Goal: Task Accomplishment & Management: Manage account settings

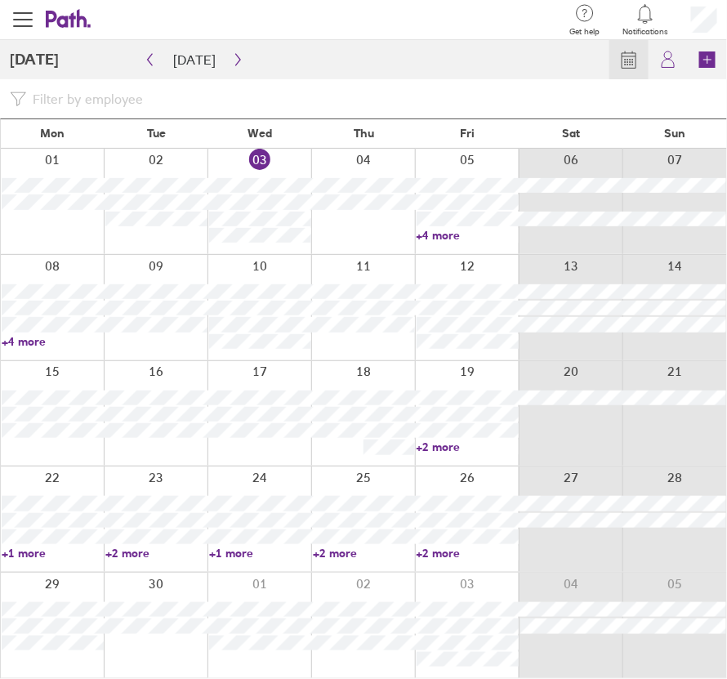
click at [443, 444] on link "+2 more" at bounding box center [467, 446] width 102 height 15
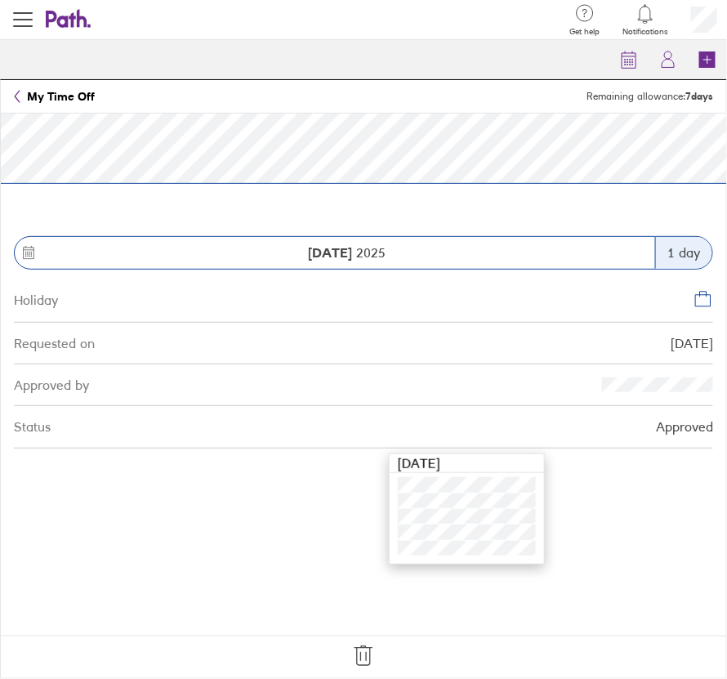
click at [366, 655] on icon at bounding box center [362, 656] width 17 height 20
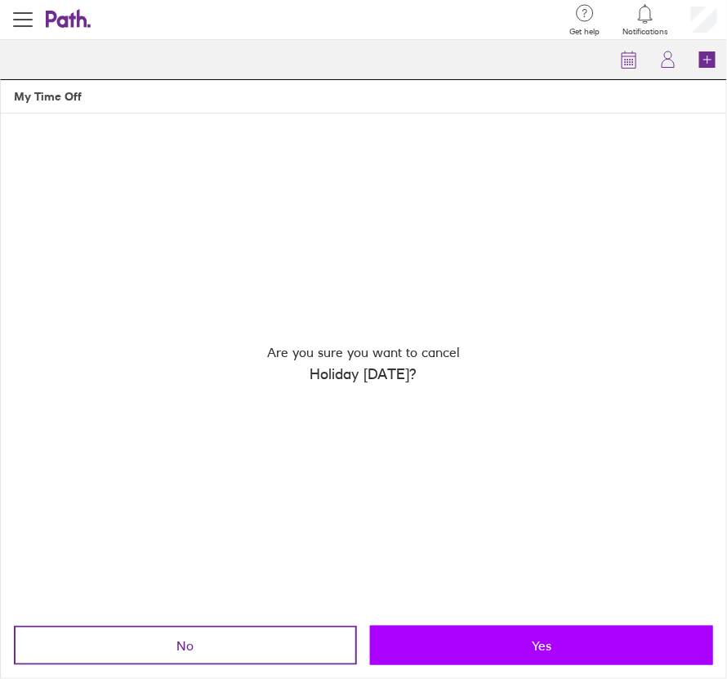
click at [456, 641] on button "Yes" at bounding box center [541, 645] width 343 height 39
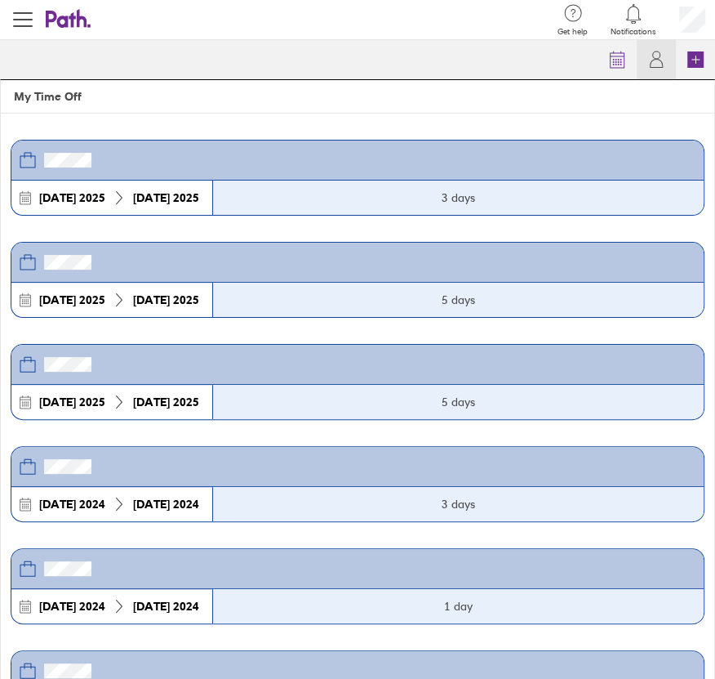
click at [66, 26] on icon at bounding box center [61, 19] width 31 height 17
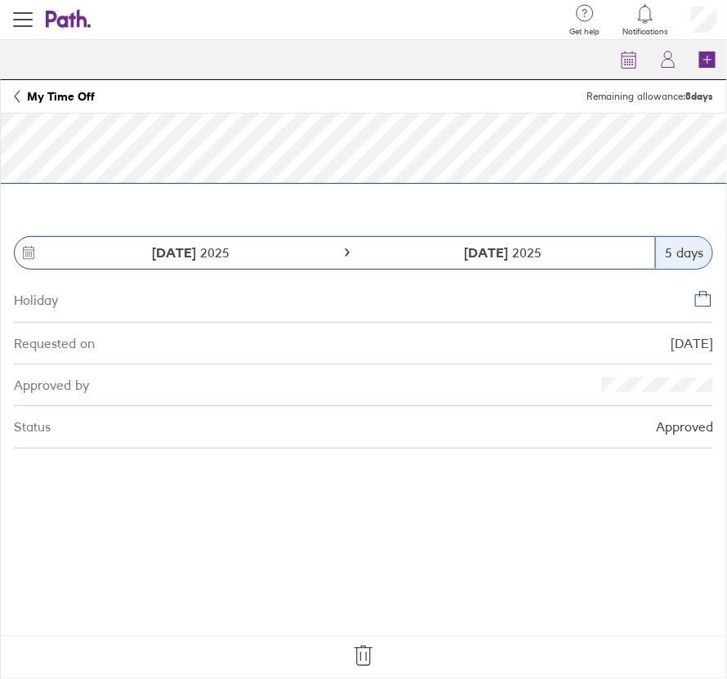
click at [363, 651] on icon at bounding box center [363, 656] width 26 height 26
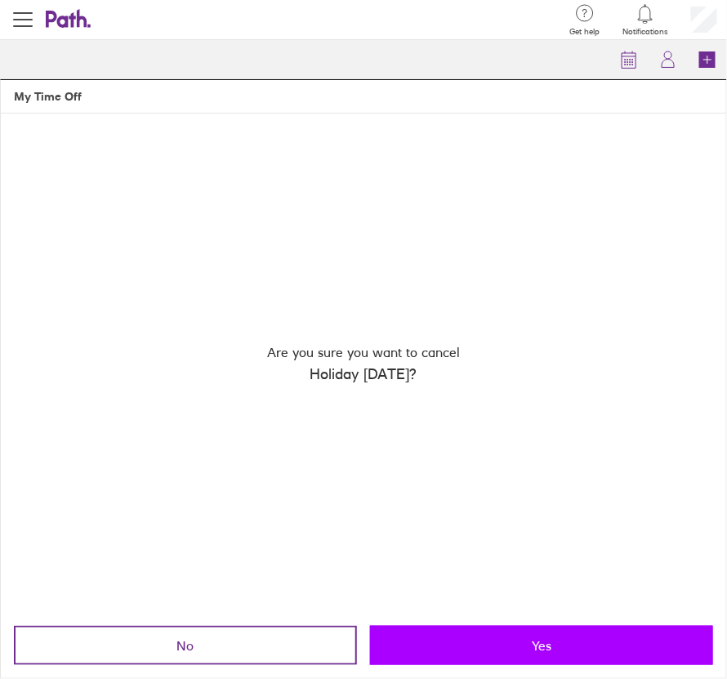
click at [461, 648] on button "Yes" at bounding box center [541, 645] width 343 height 39
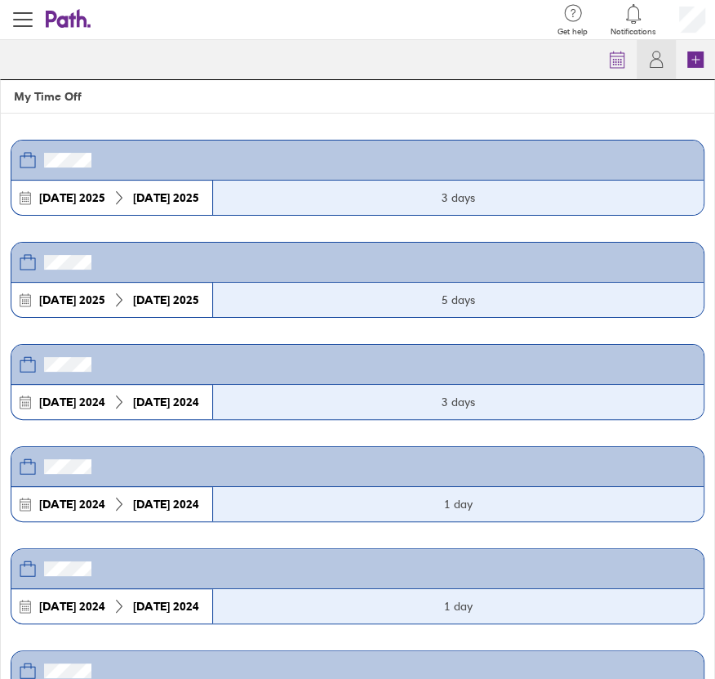
click at [63, 9] on icon at bounding box center [69, 19] width 46 height 20
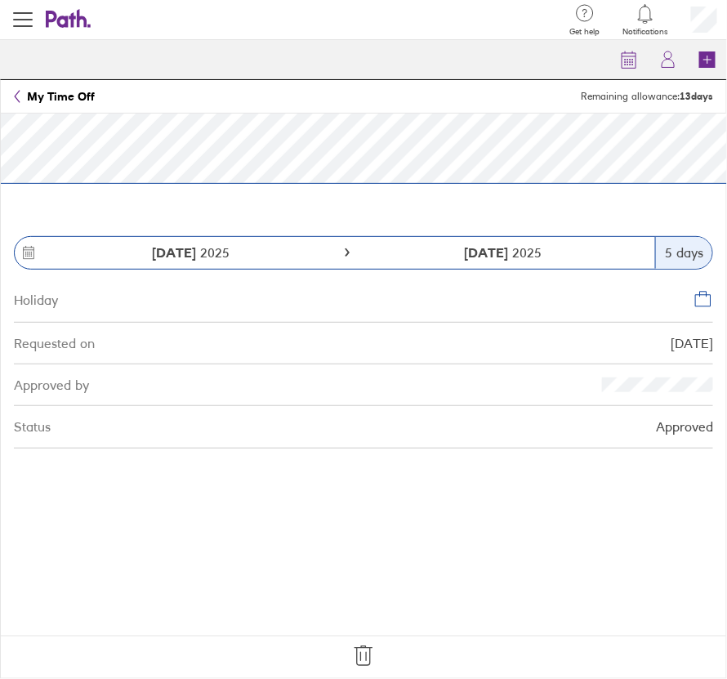
click at [364, 646] on icon at bounding box center [362, 656] width 17 height 20
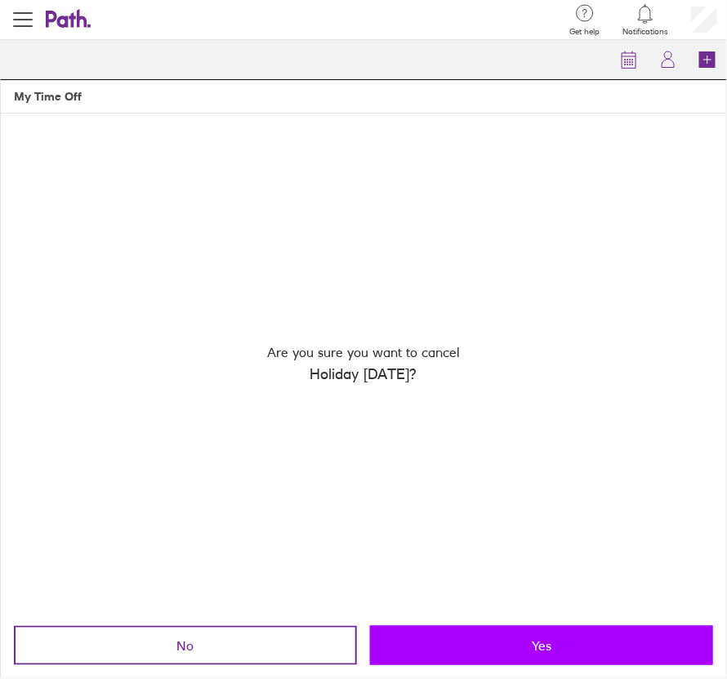
click at [499, 633] on button "Yes" at bounding box center [541, 645] width 343 height 39
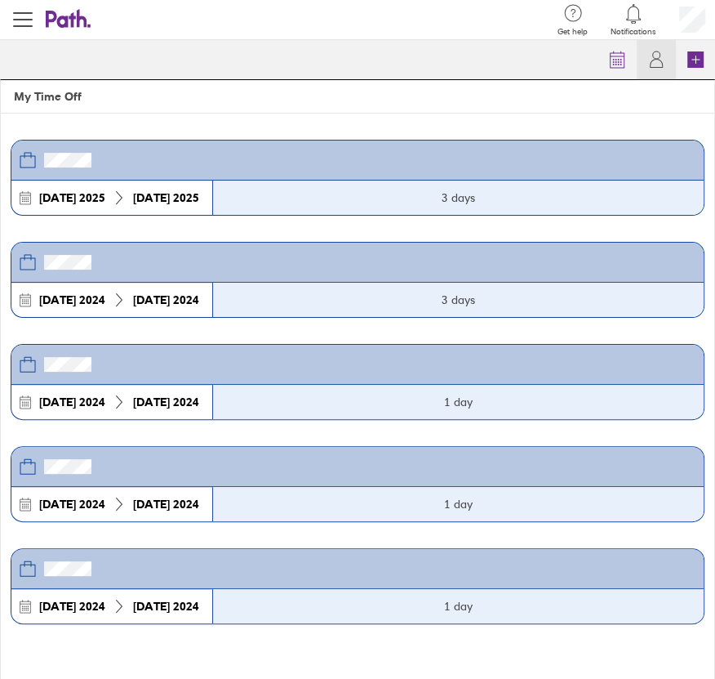
click at [81, 26] on icon at bounding box center [69, 19] width 46 height 20
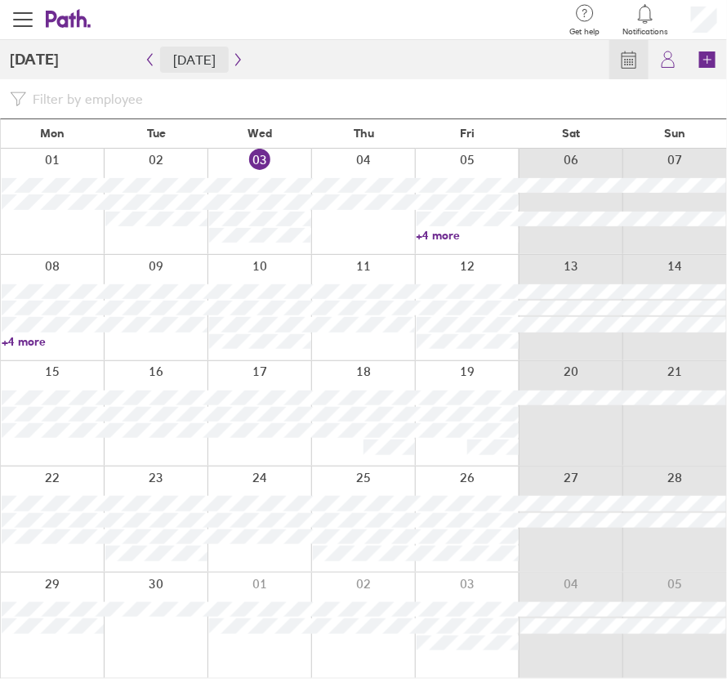
click at [216, 56] on button "[DATE]" at bounding box center [194, 60] width 69 height 26
